Goal: Transaction & Acquisition: Purchase product/service

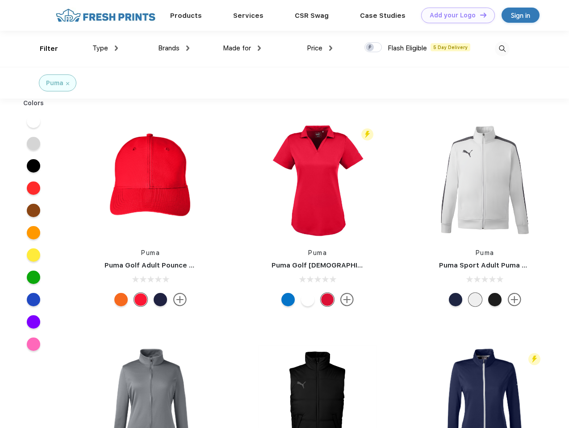
click at [454, 15] on link "Add your Logo Design Tool" at bounding box center [458, 16] width 74 height 16
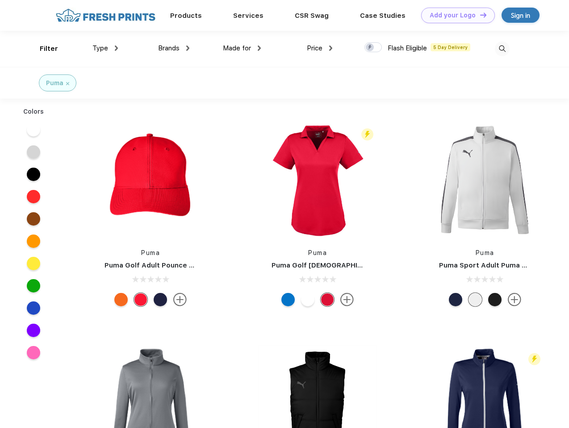
click at [0, 0] on div "Design Tool" at bounding box center [0, 0] width 0 height 0
click at [479, 15] on link "Add your Logo Design Tool" at bounding box center [458, 16] width 74 height 16
click at [43, 49] on div "Filter" at bounding box center [49, 49] width 18 height 10
click at [105, 48] on span "Type" at bounding box center [100, 48] width 16 height 8
click at [174, 48] on span "Brands" at bounding box center [168, 48] width 21 height 8
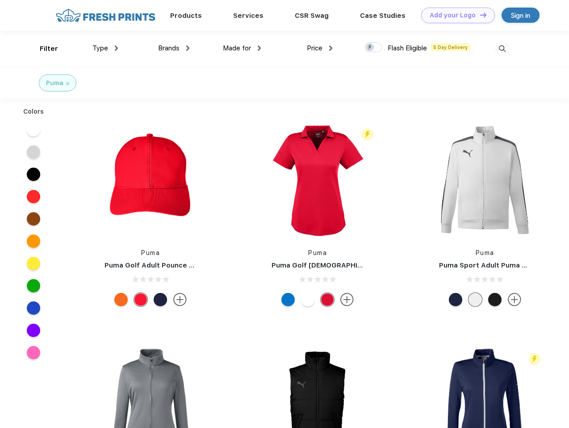
click at [242, 48] on span "Made for" at bounding box center [237, 48] width 28 height 8
click at [320, 48] on span "Price" at bounding box center [315, 48] width 16 height 8
click at [373, 48] on div at bounding box center [372, 47] width 17 height 10
click at [370, 48] on input "checkbox" at bounding box center [367, 45] width 6 height 6
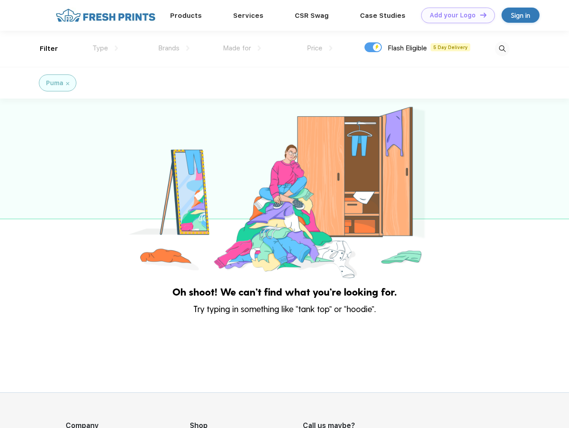
click at [502, 49] on img at bounding box center [501, 49] width 15 height 15
